Goal: Transaction & Acquisition: Purchase product/service

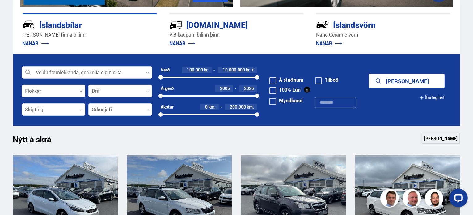
click at [147, 72] on icon at bounding box center [147, 72] width 3 height 3
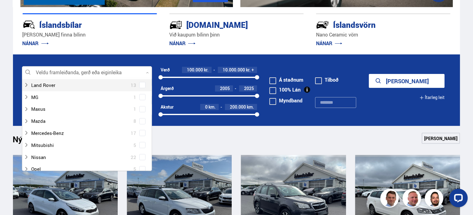
scroll to position [216, 0]
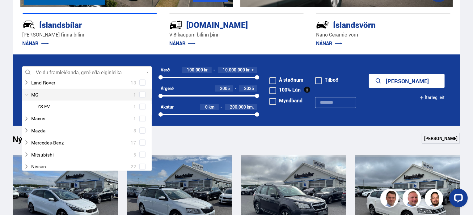
click at [65, 94] on div at bounding box center [81, 94] width 114 height 9
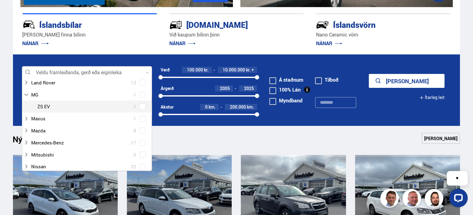
click at [62, 104] on div at bounding box center [93, 106] width 114 height 9
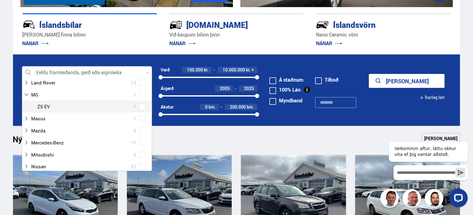
click at [141, 106] on span at bounding box center [142, 106] width 2 height 2
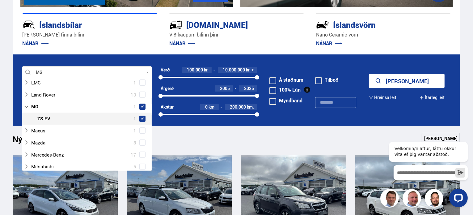
scroll to position [228, 0]
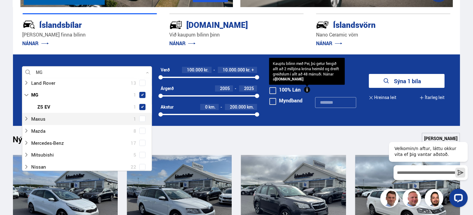
click at [416, 79] on button "Sýna 1 bíla" at bounding box center [407, 81] width 76 height 14
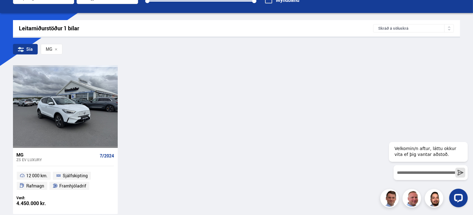
scroll to position [93, 0]
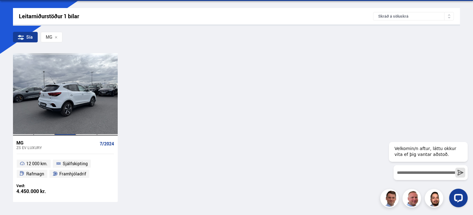
click at [70, 105] on div at bounding box center [65, 94] width 21 height 82
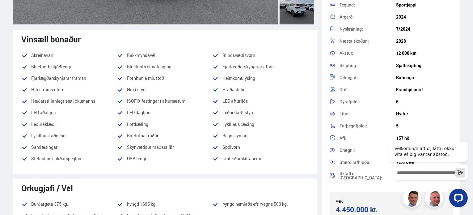
scroll to position [216, 0]
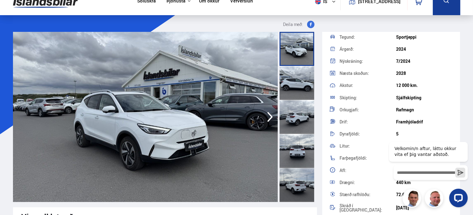
scroll to position [0, 0]
